Goal: Book appointment/travel/reservation

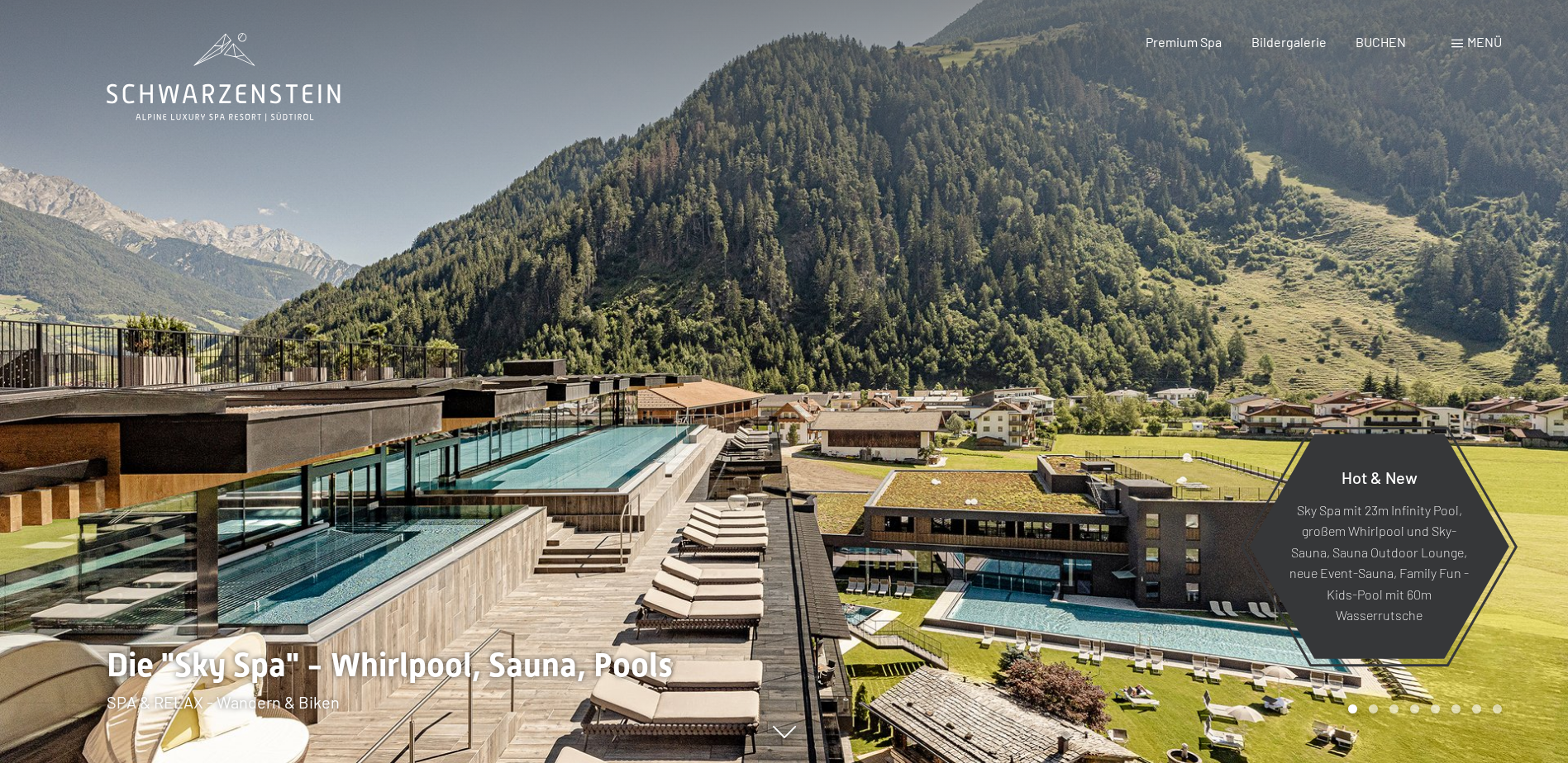
click at [1490, 41] on span "Menü" at bounding box center [1484, 42] width 35 height 16
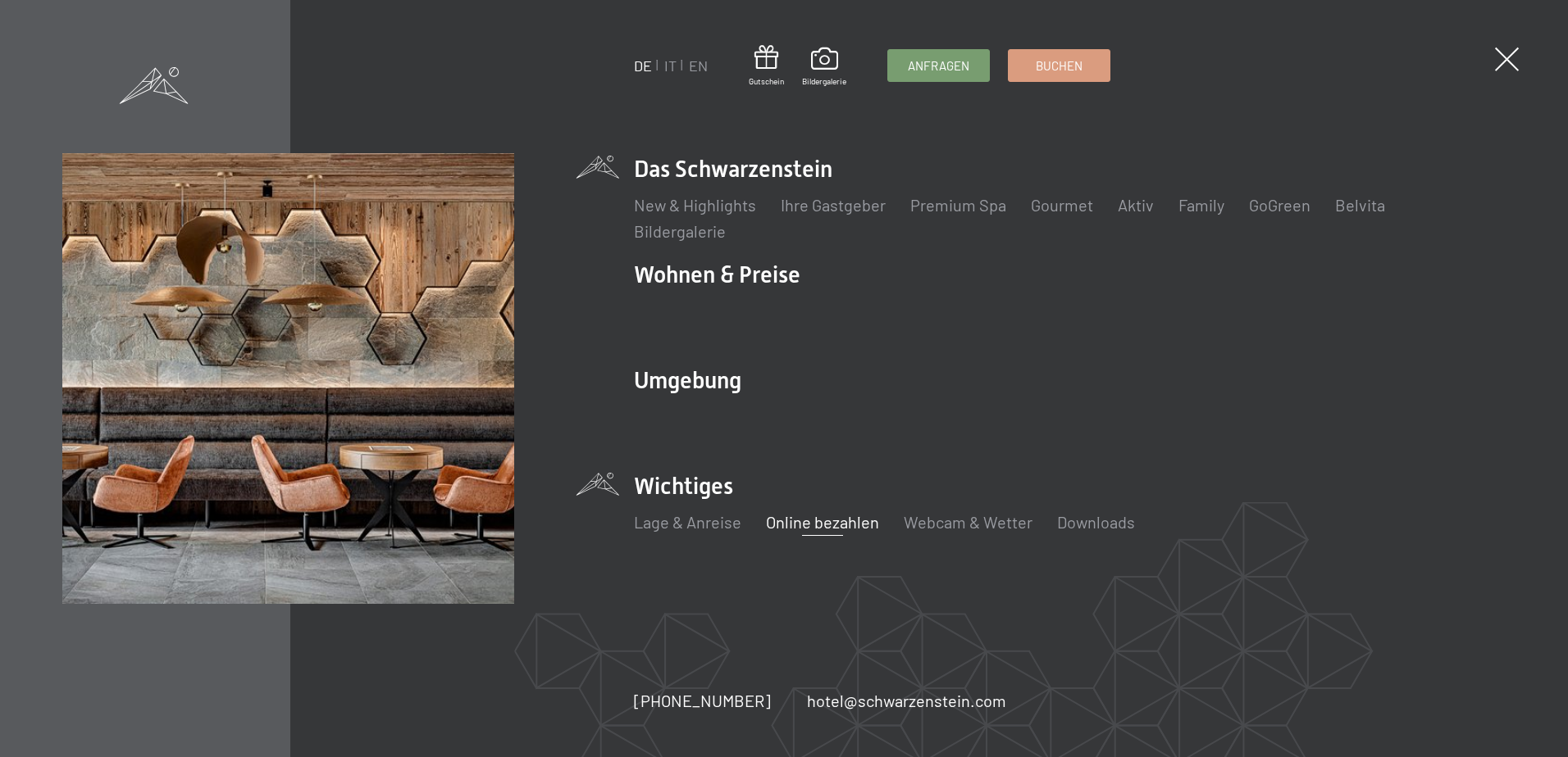
click at [804, 524] on link "Online bezahlen" at bounding box center [822, 522] width 113 height 19
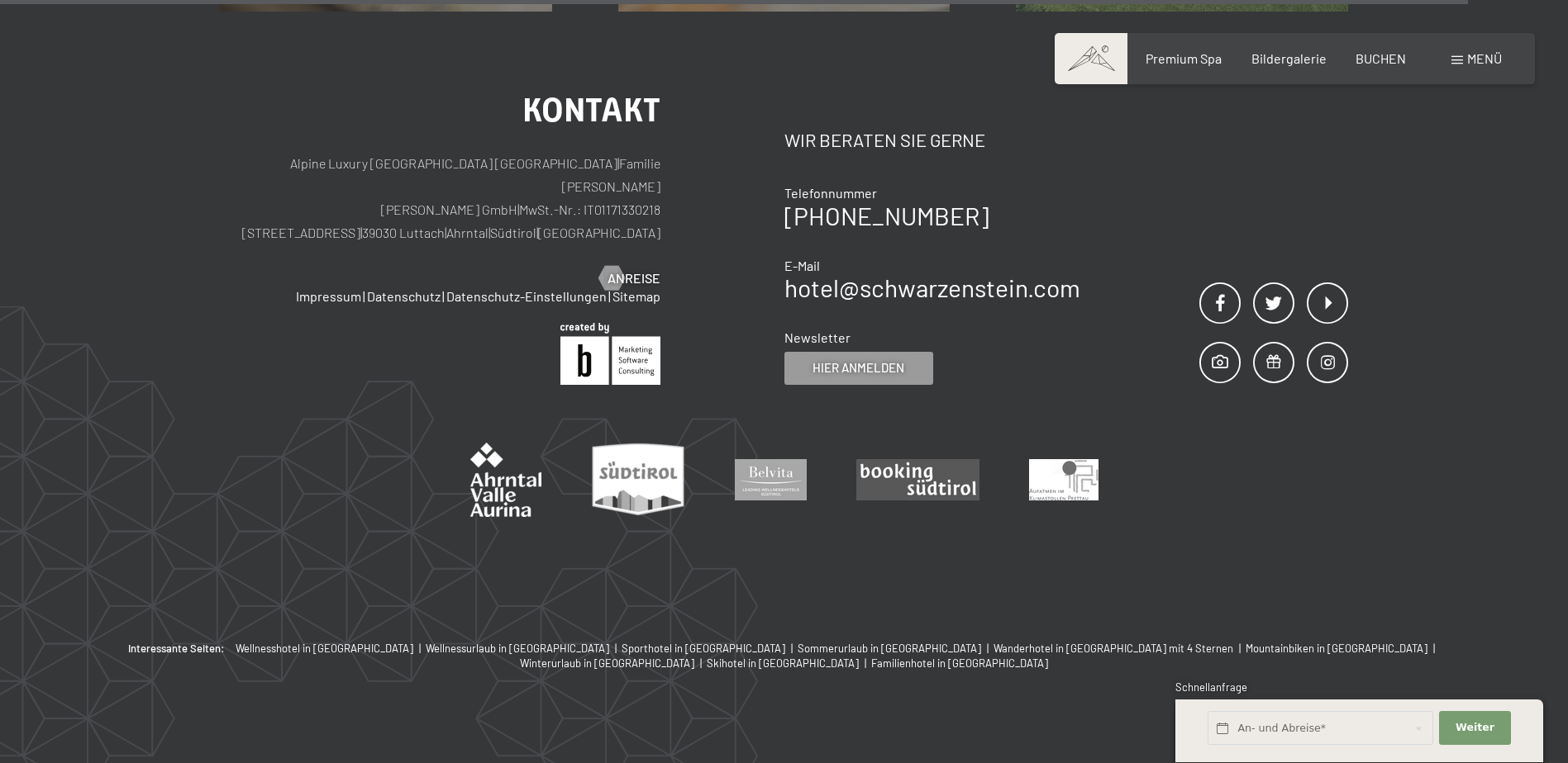
scroll to position [1652, 0]
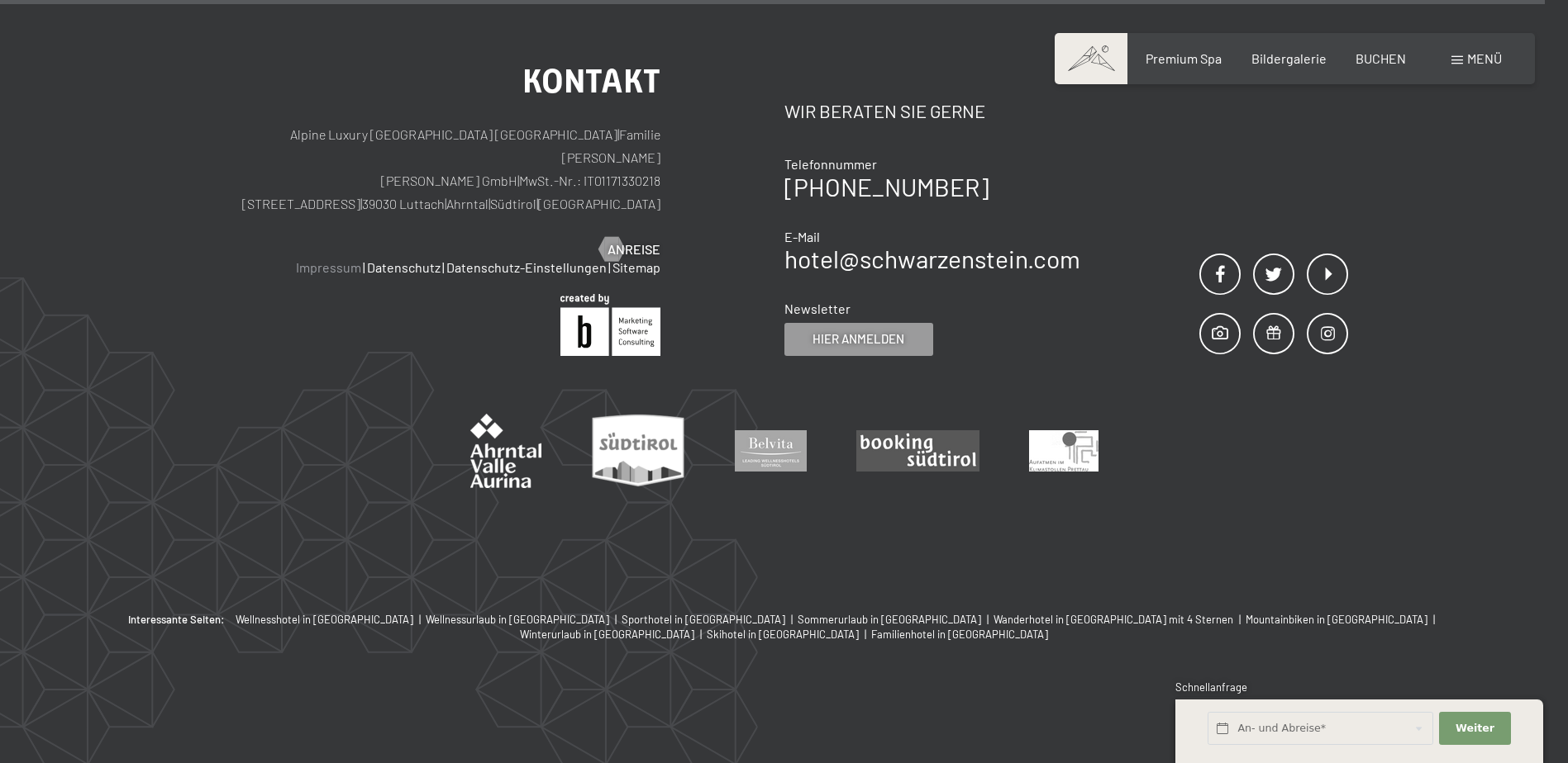
click at [343, 275] on link "Impressum" at bounding box center [328, 267] width 65 height 16
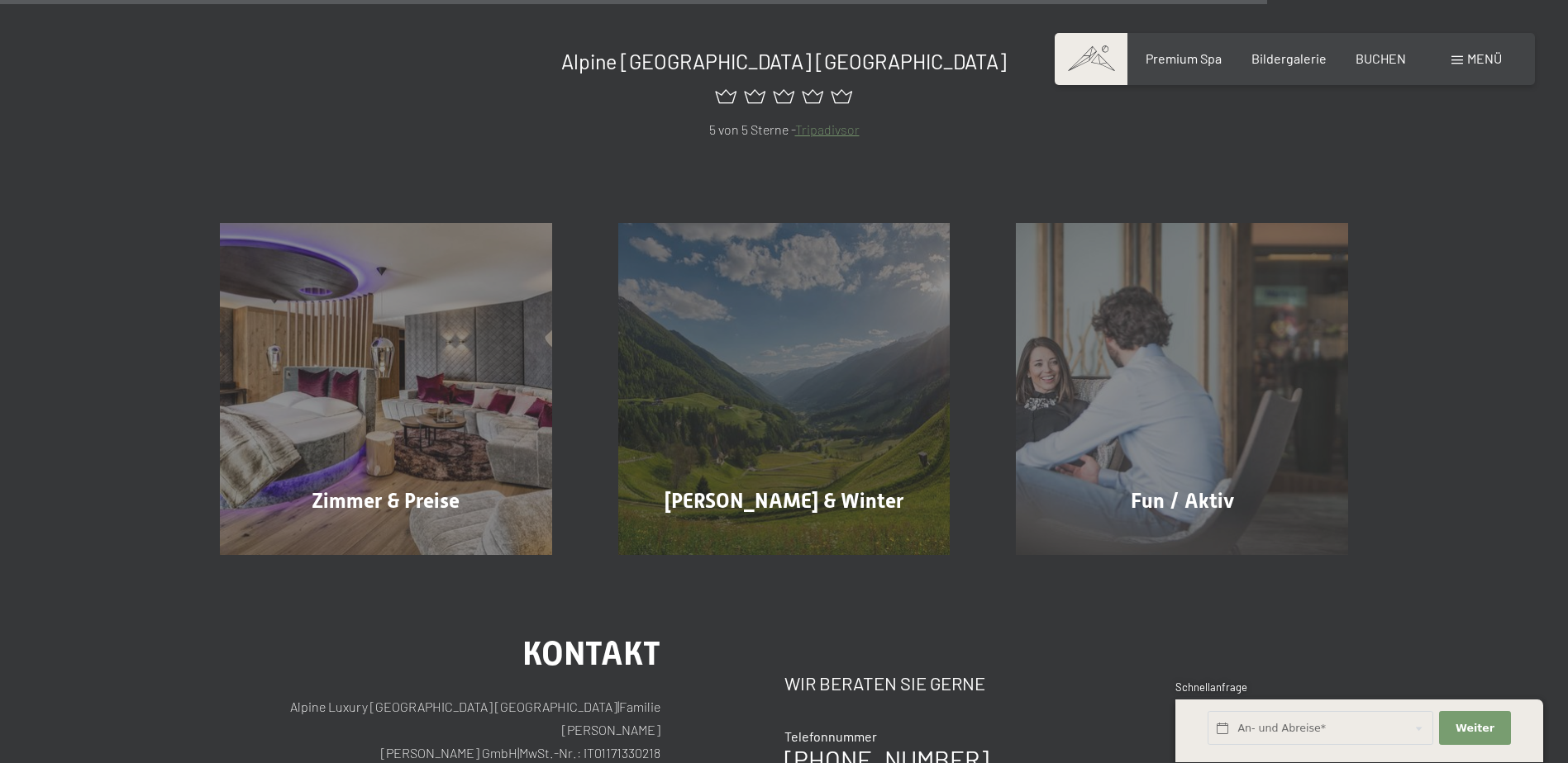
scroll to position [1917, 0]
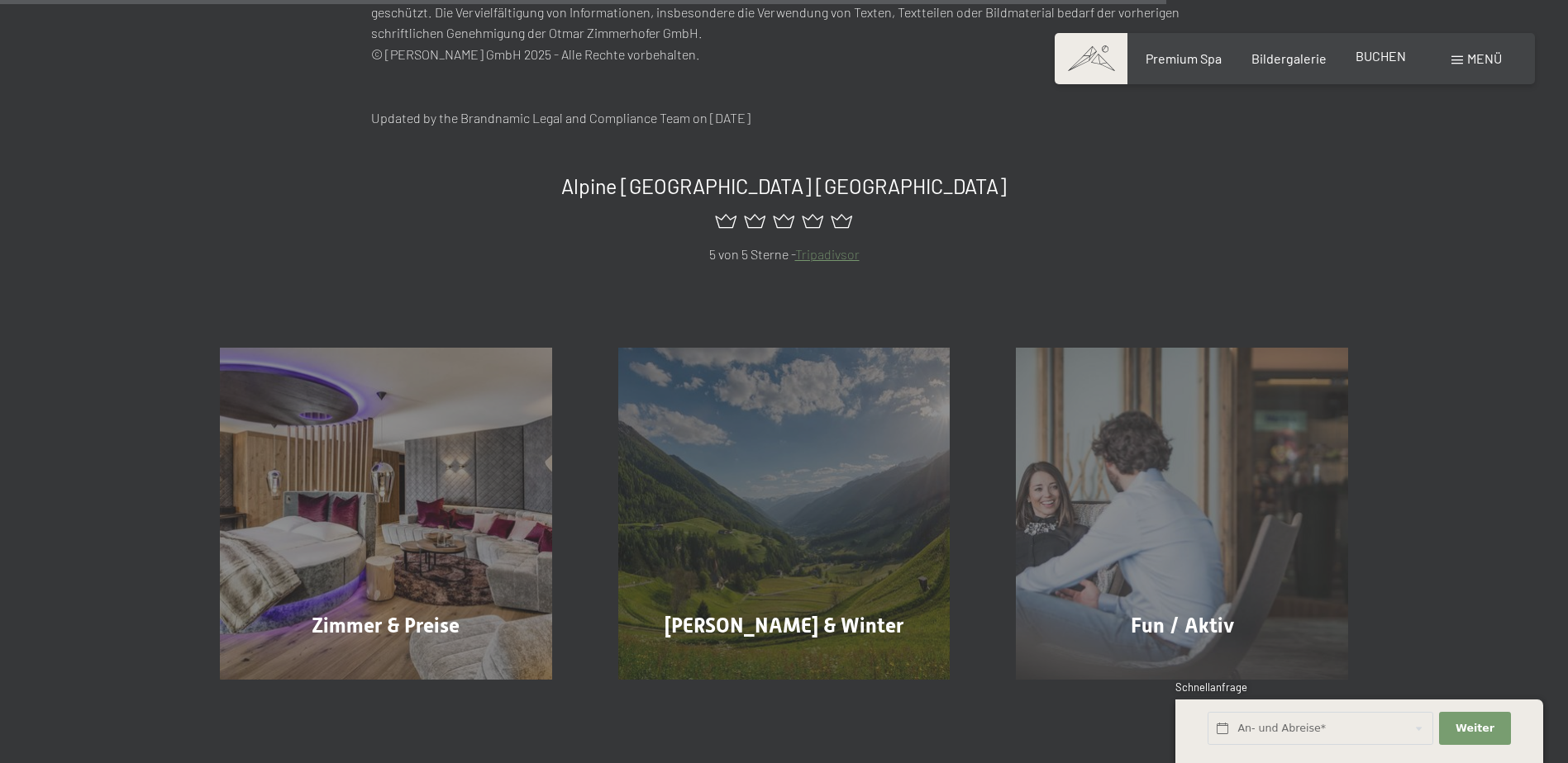
click at [1392, 51] on span "BUCHEN" at bounding box center [1381, 56] width 51 height 16
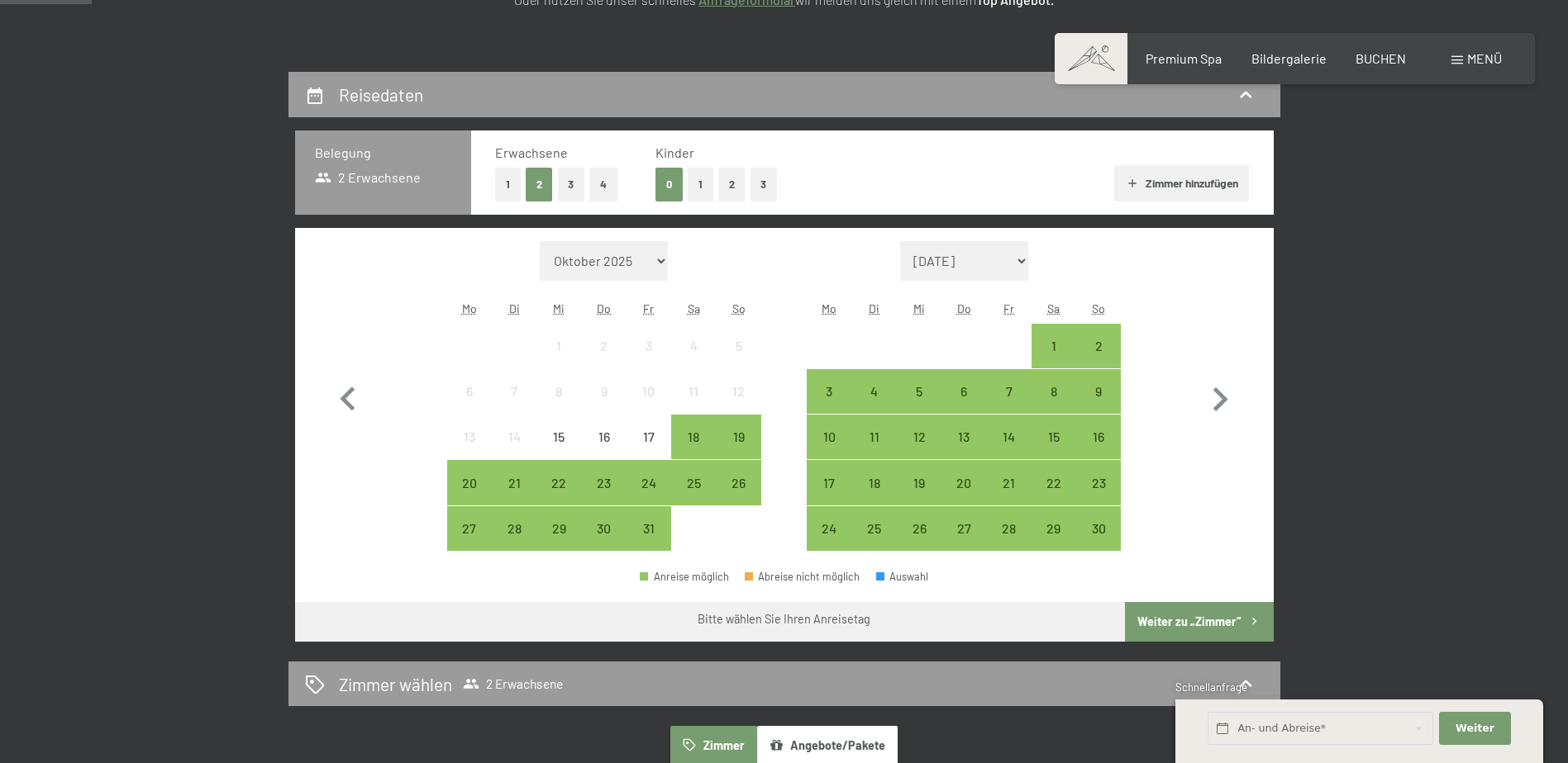
scroll to position [331, 0]
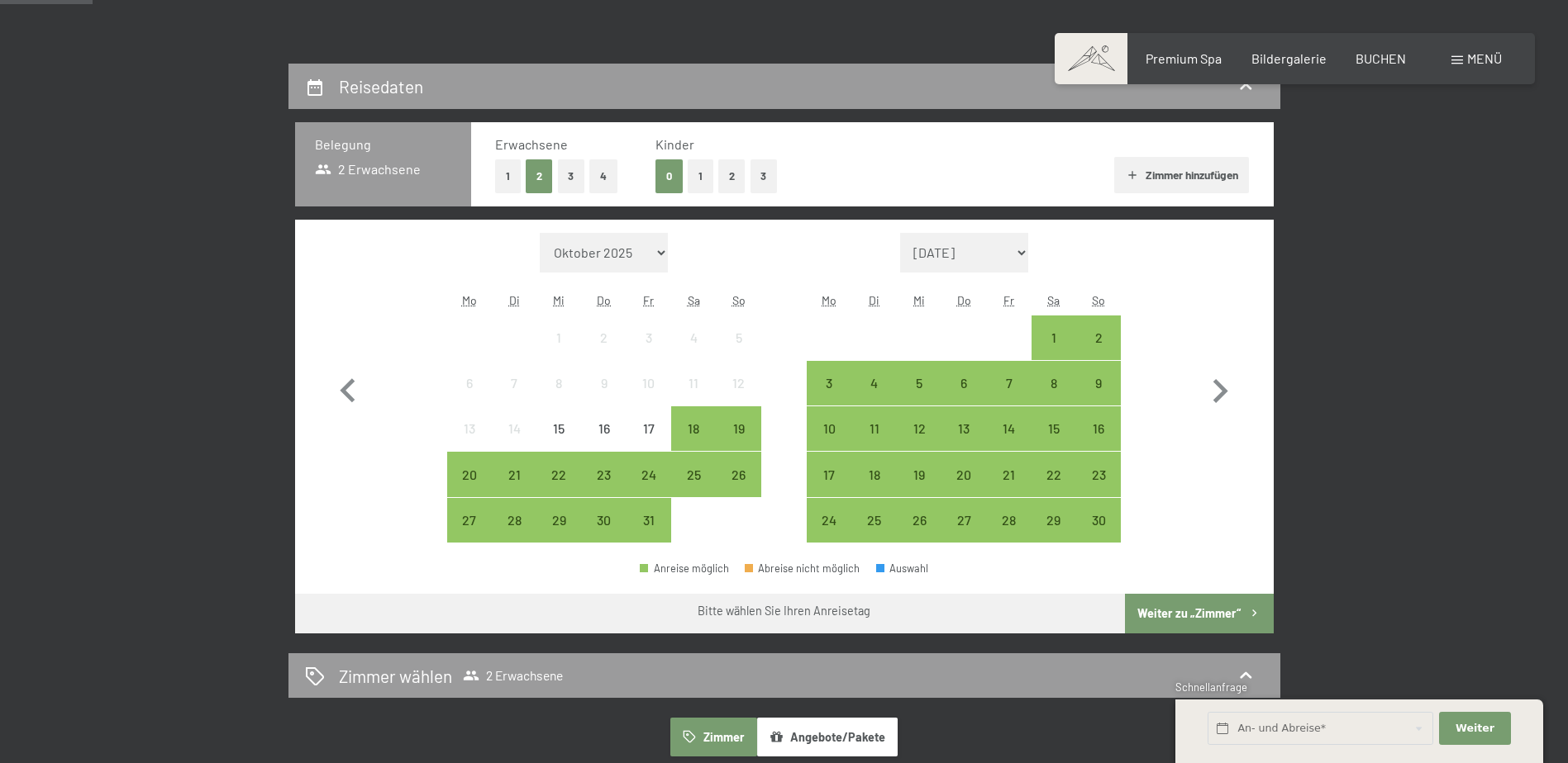
click at [694, 423] on span "Einwilligung Marketing*" at bounding box center [693, 430] width 136 height 17
click at [617, 423] on input "Einwilligung Marketing*" at bounding box center [609, 430] width 17 height 17
click at [695, 434] on span "Einwilligung Marketing*" at bounding box center [693, 430] width 136 height 17
click at [617, 434] on input "Einwilligung Marketing*" at bounding box center [609, 430] width 17 height 17
click at [692, 468] on div "25" at bounding box center [693, 488] width 41 height 41
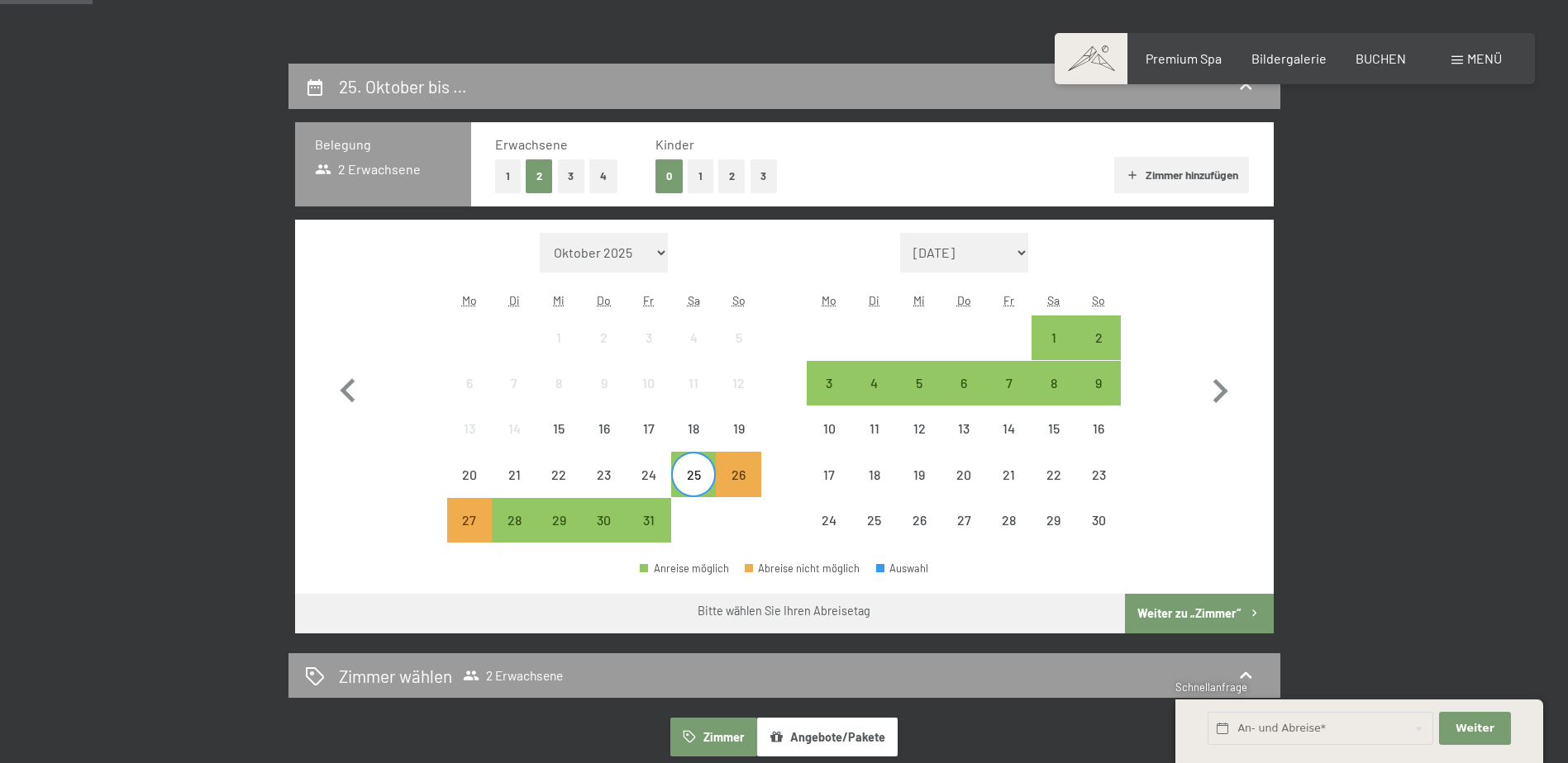
click at [698, 427] on span "Einwilligung Marketing*" at bounding box center [693, 430] width 136 height 17
click at [617, 427] on input "Einwilligung Marketing*" at bounding box center [609, 430] width 17 height 17
click at [697, 428] on span "Einwilligung Marketing*" at bounding box center [693, 430] width 136 height 17
click at [617, 428] on input "Einwilligung Marketing*" at bounding box center [609, 430] width 17 height 17
click at [697, 429] on span "Einwilligung Marketing*" at bounding box center [693, 430] width 136 height 17
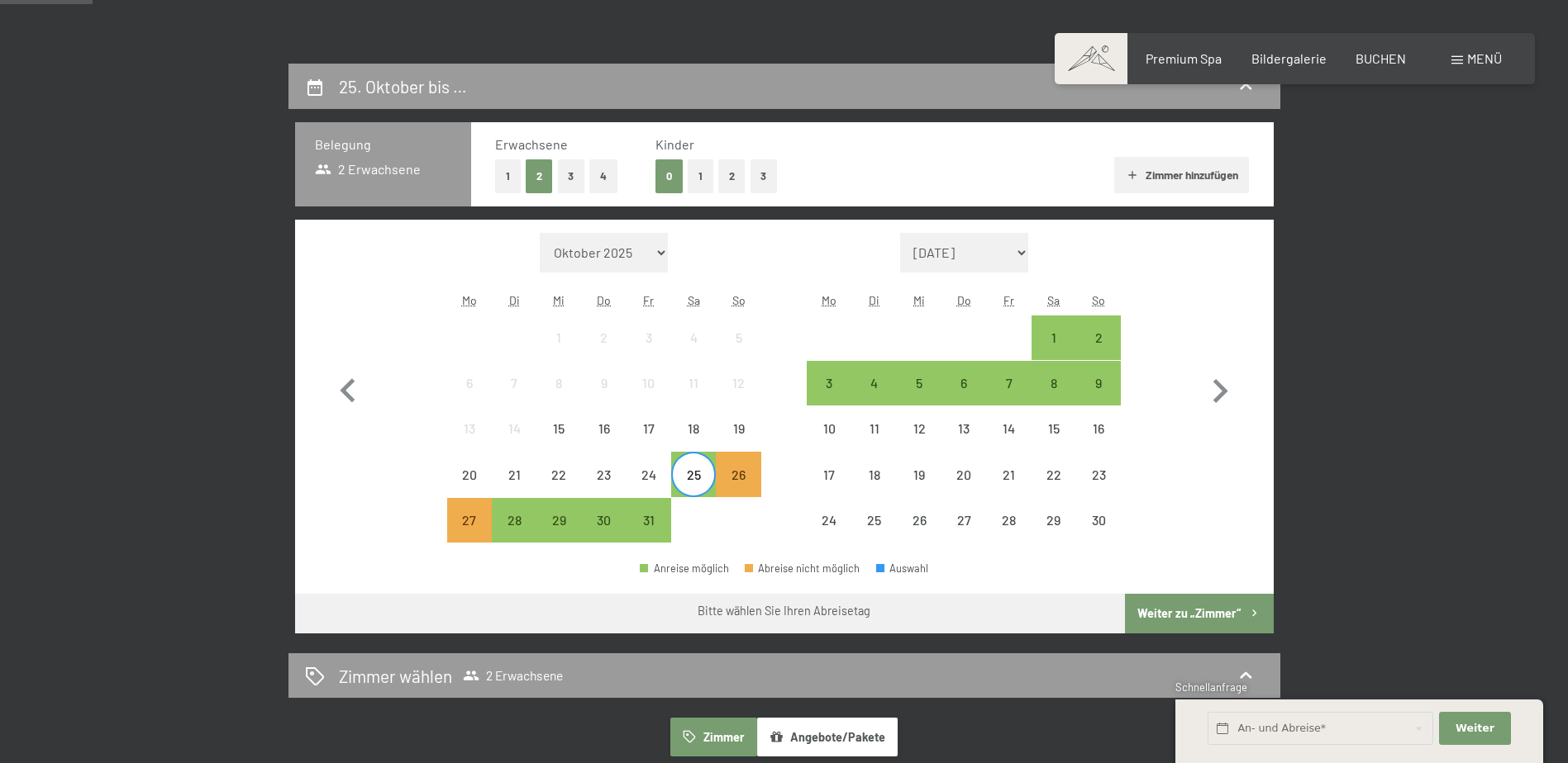
click at [617, 429] on input "Einwilligung Marketing*" at bounding box center [609, 430] width 17 height 17
checkbox input "false"
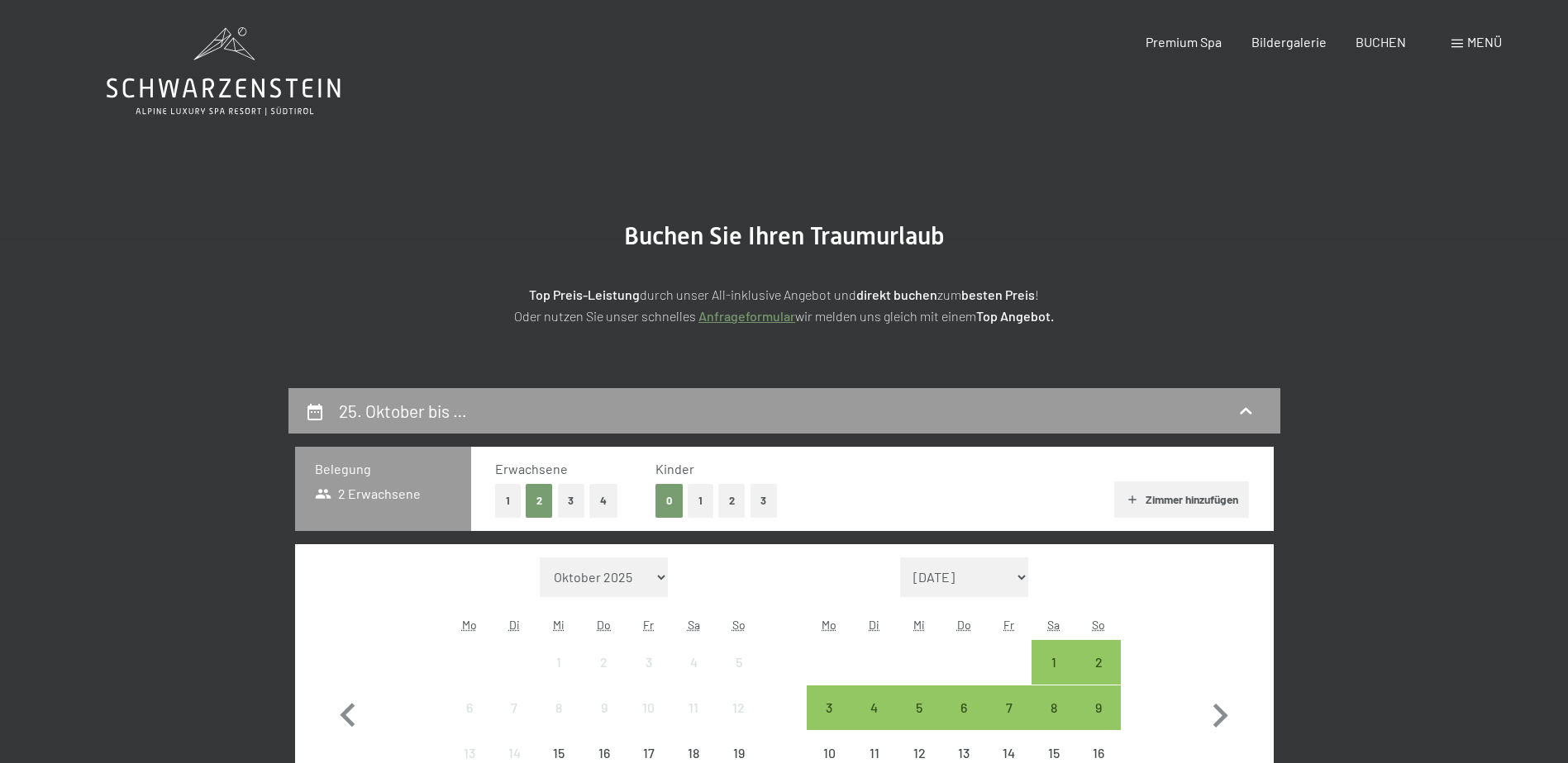
scroll to position [0, 0]
